Goal: Find specific page/section: Find specific page/section

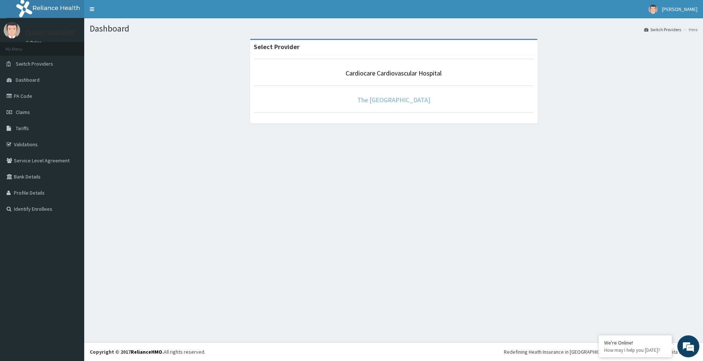
click at [407, 104] on link "The [GEOGRAPHIC_DATA]" at bounding box center [393, 100] width 73 height 8
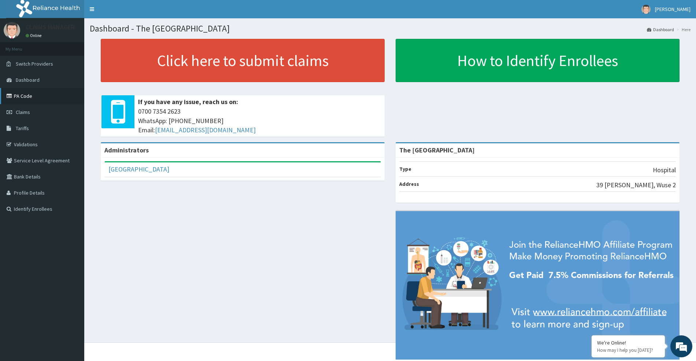
click at [24, 97] on link "PA Code" at bounding box center [42, 96] width 84 height 16
